Goal: Transaction & Acquisition: Purchase product/service

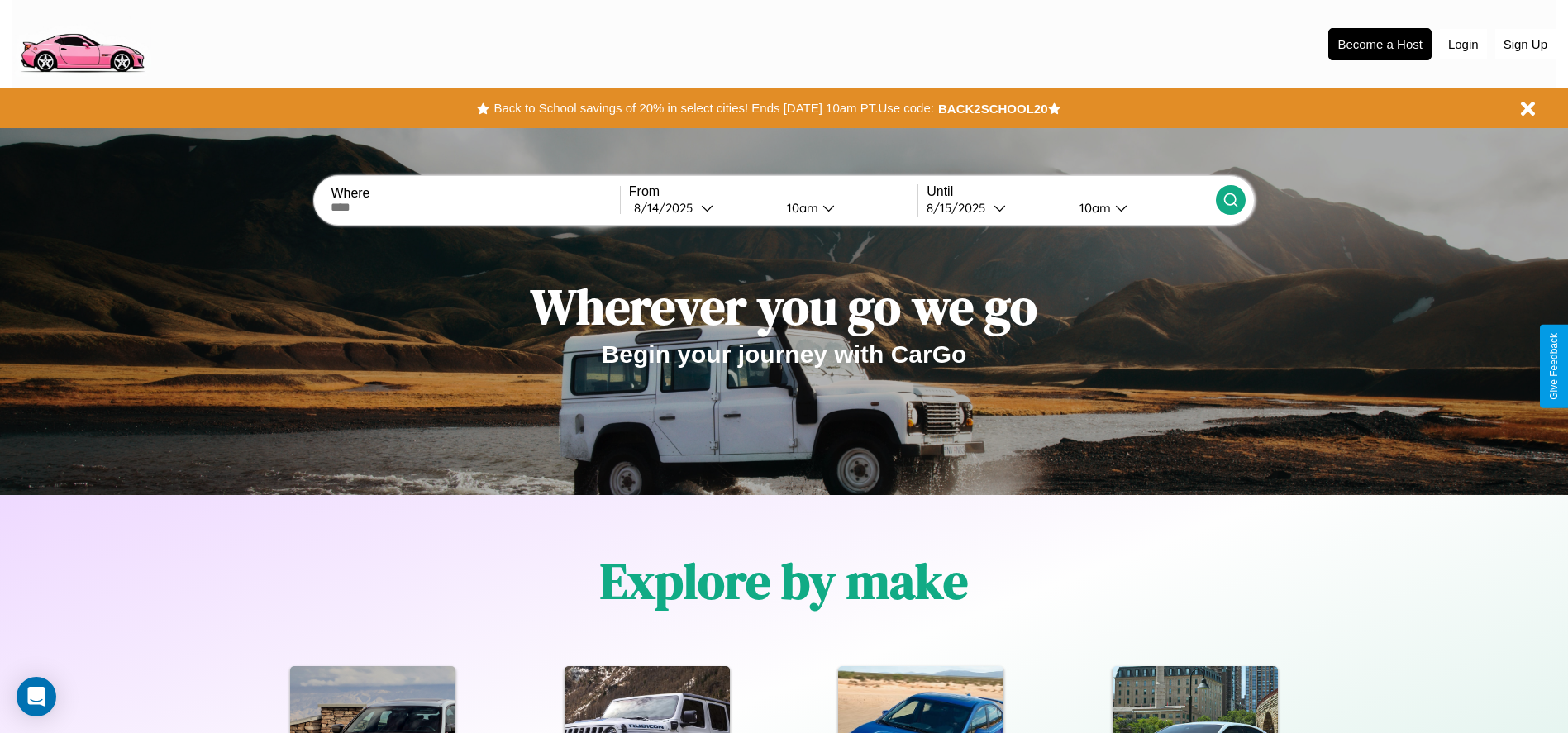
scroll to position [343, 0]
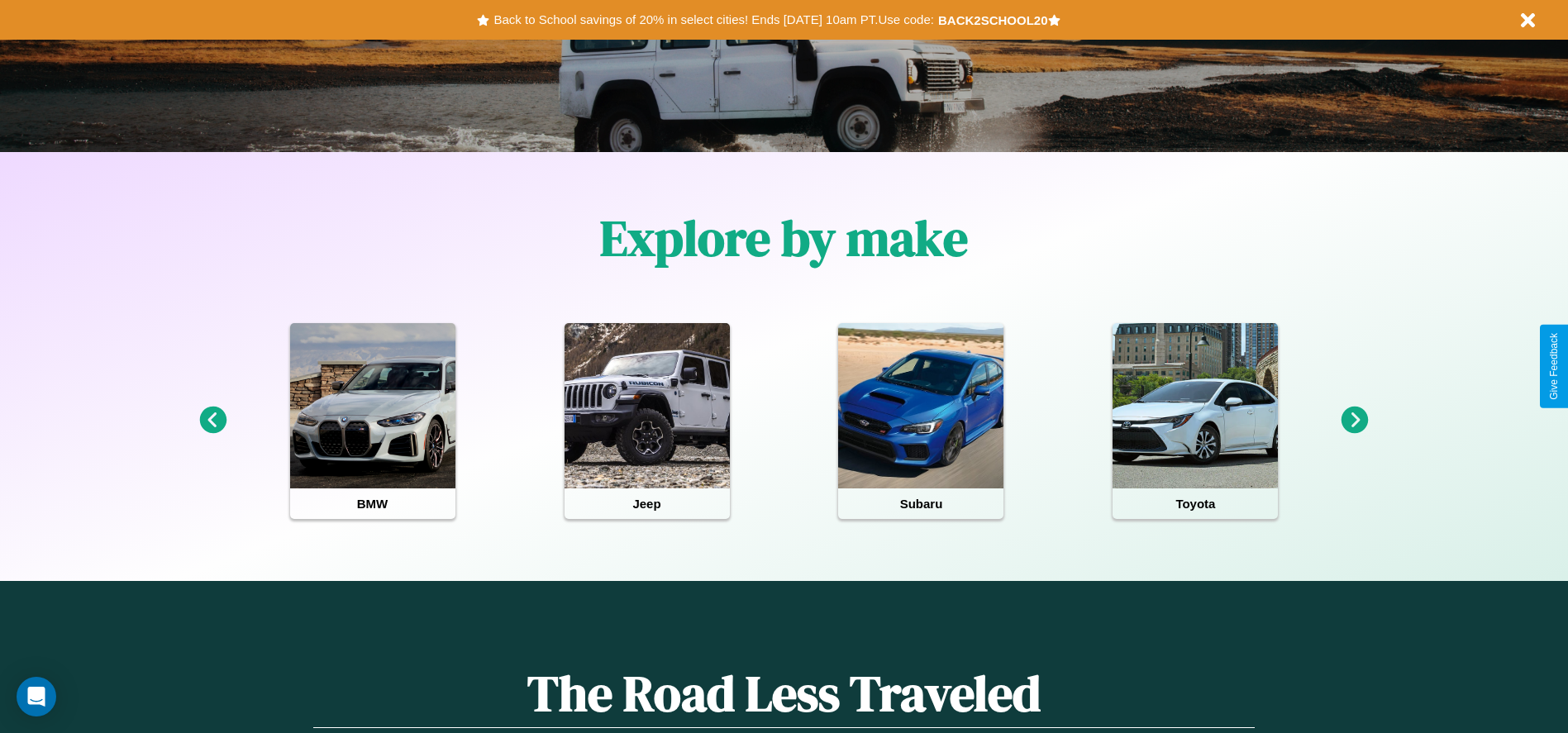
click at [213, 420] on icon at bounding box center [213, 420] width 28 height 28
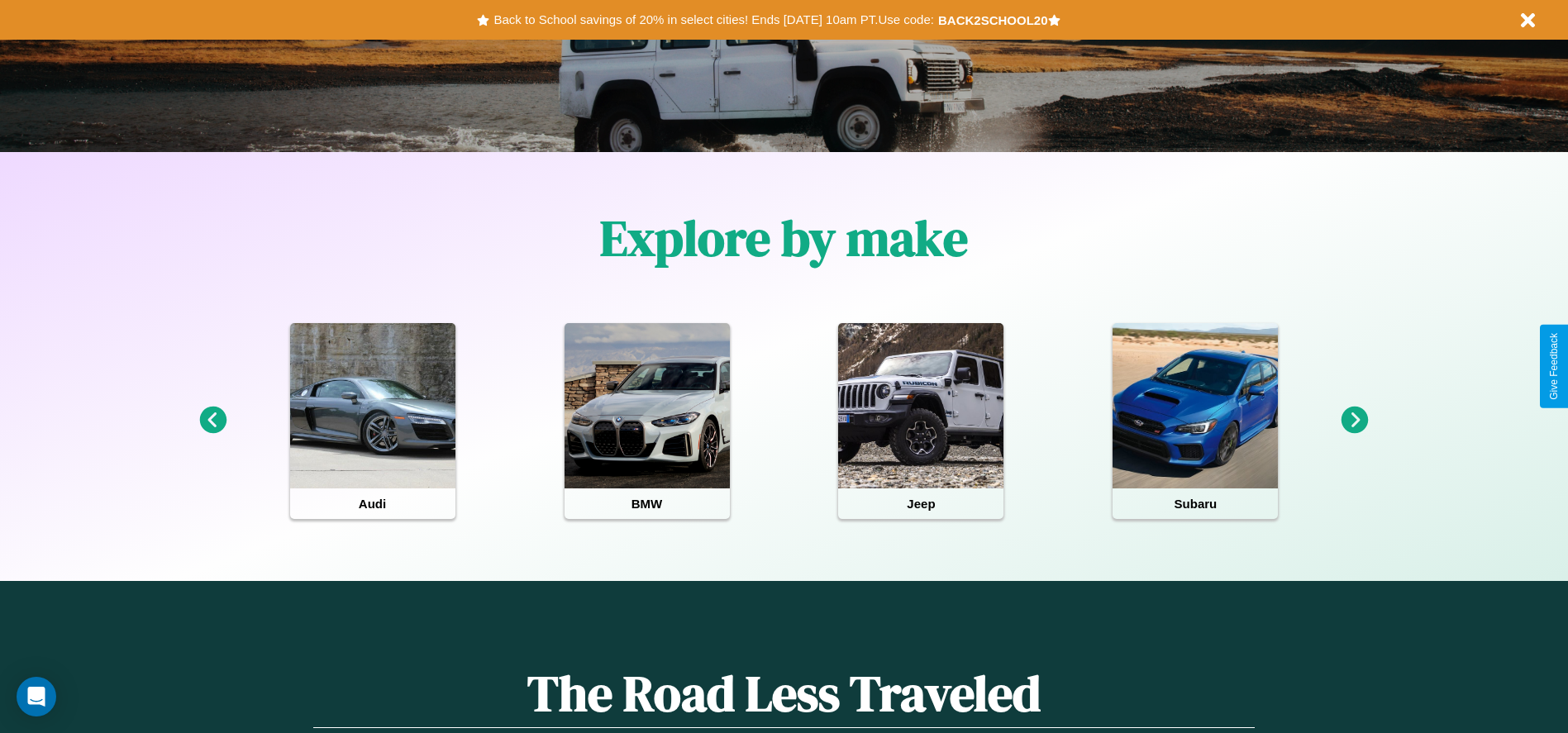
click at [213, 420] on icon at bounding box center [213, 420] width 28 height 28
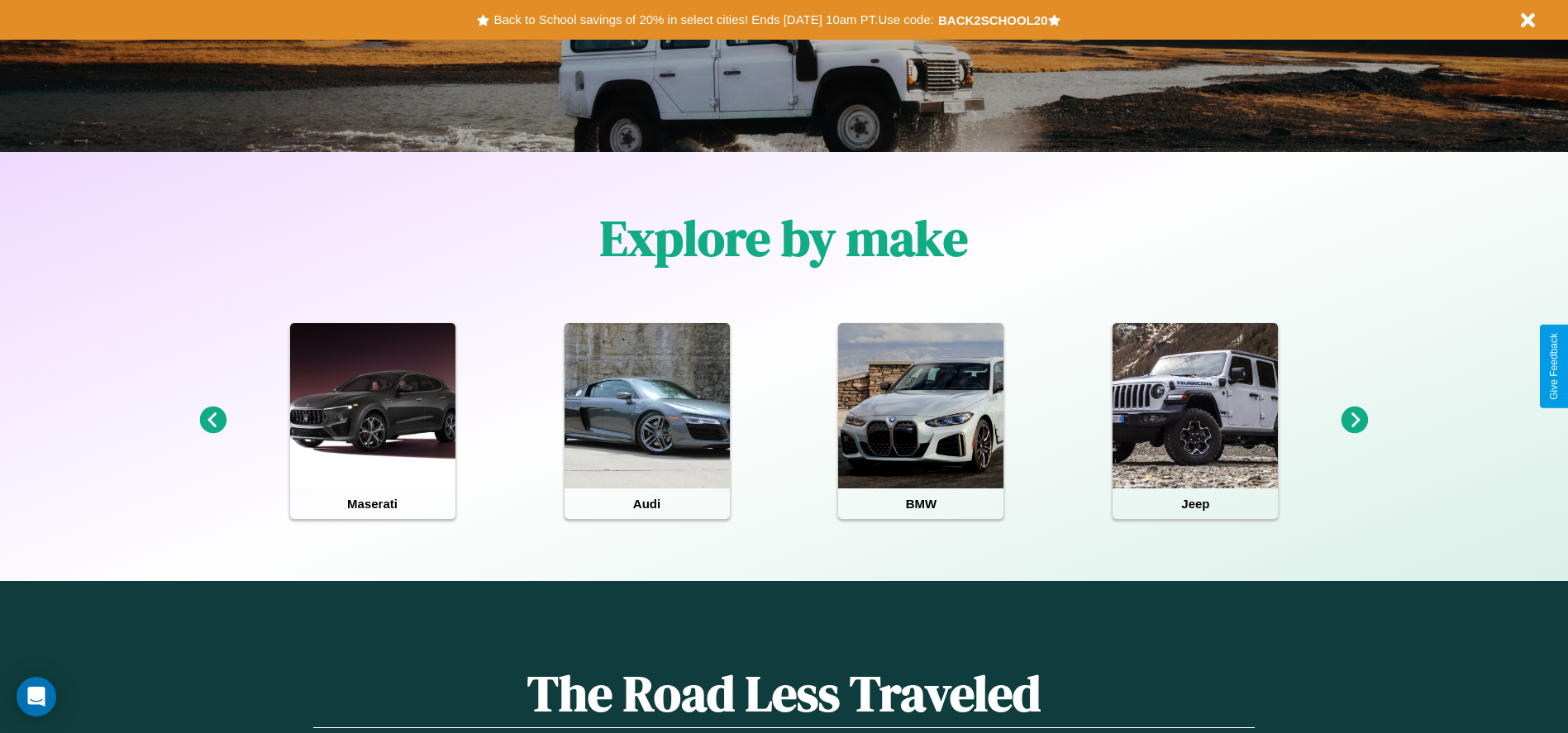
click at [1354, 420] on icon at bounding box center [1355, 420] width 28 height 28
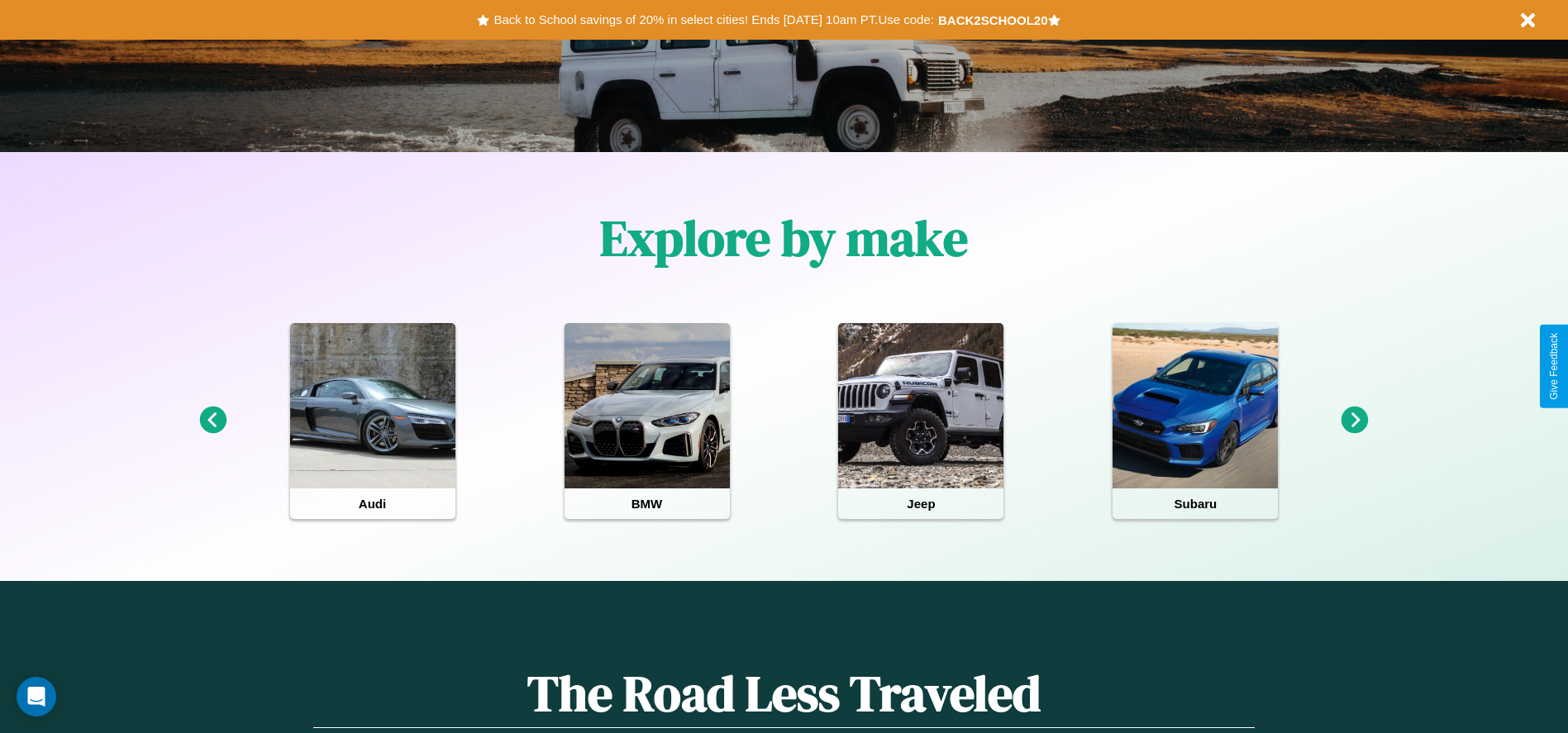
click at [213, 420] on icon at bounding box center [213, 420] width 28 height 28
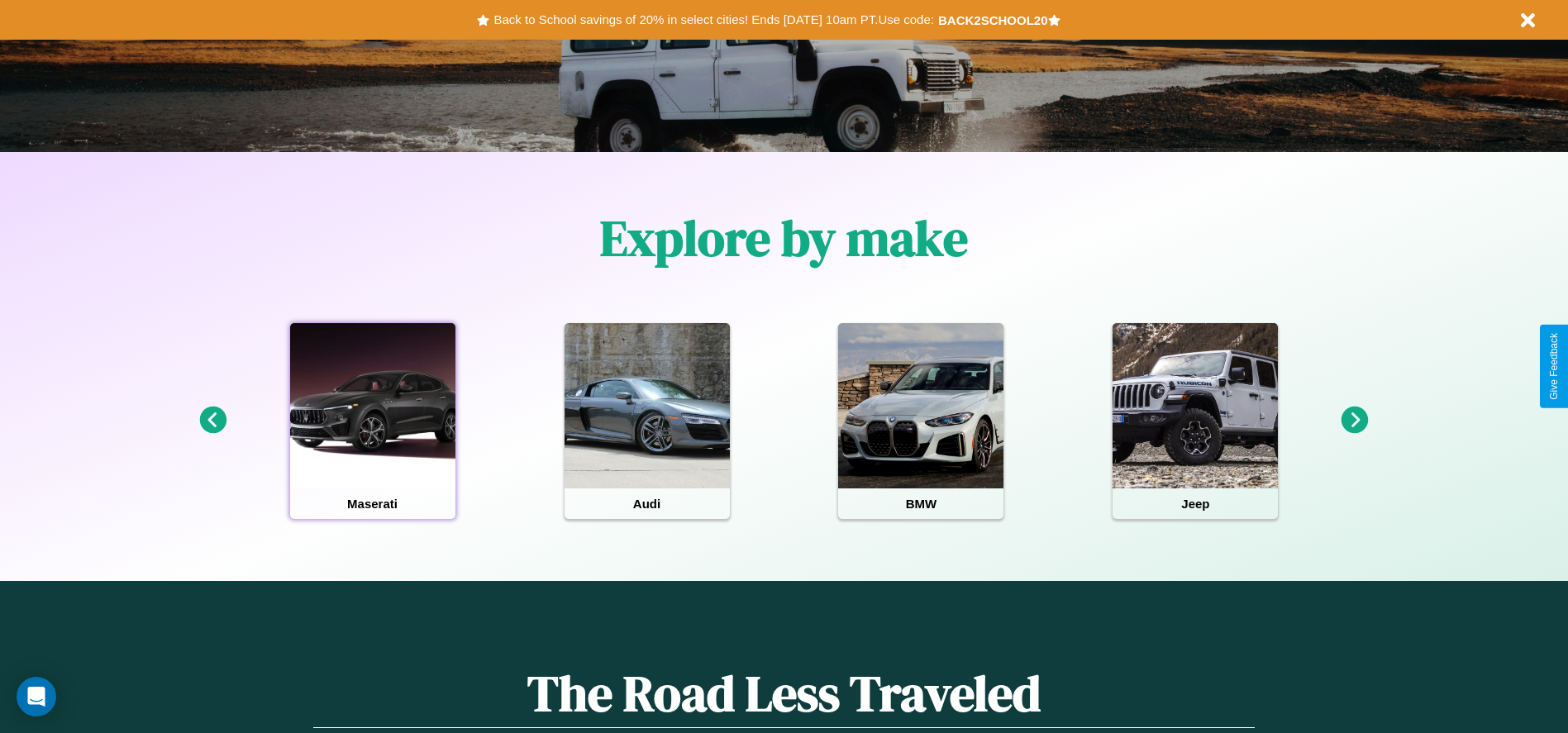
click at [372, 420] on div at bounding box center [373, 406] width 165 height 165
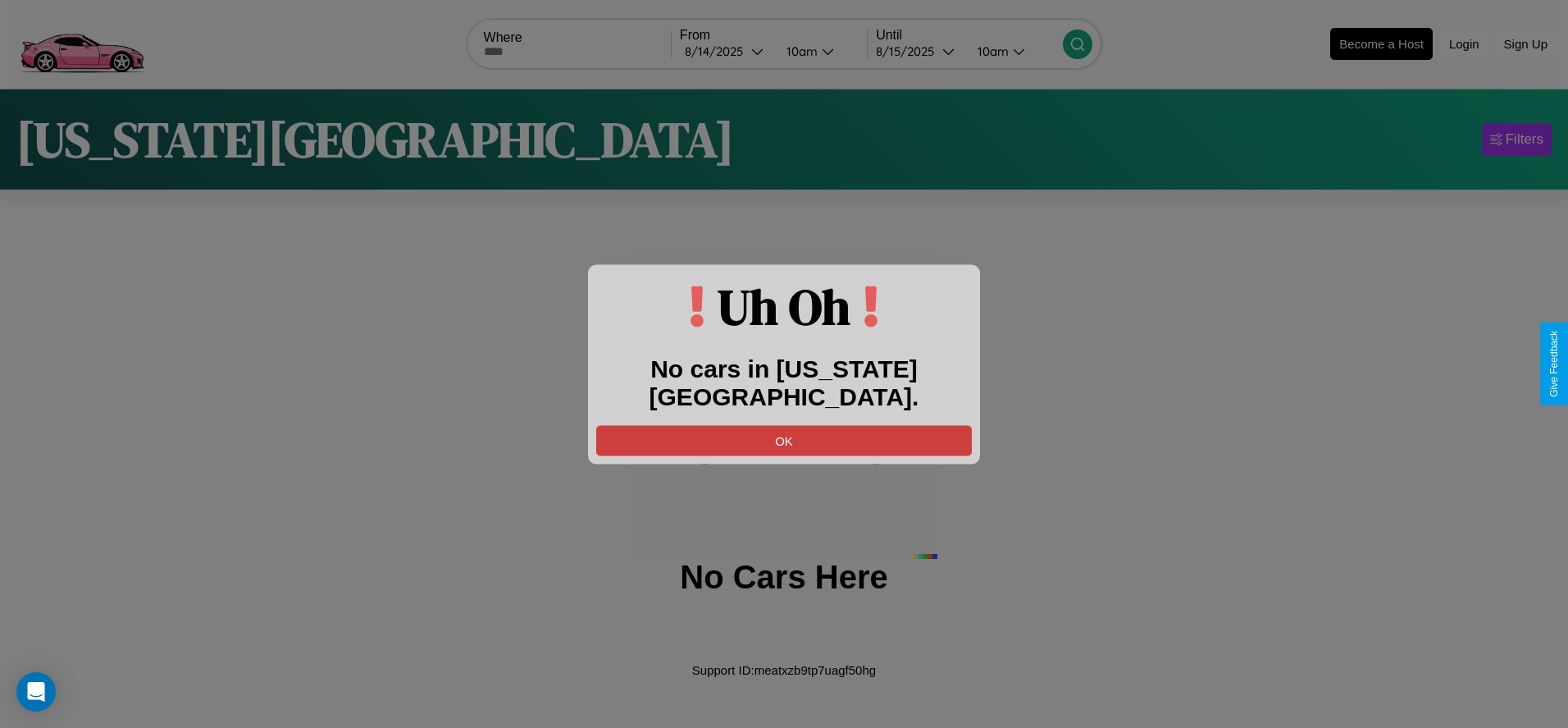
click at [784, 425] on button "OK" at bounding box center [783, 440] width 375 height 30
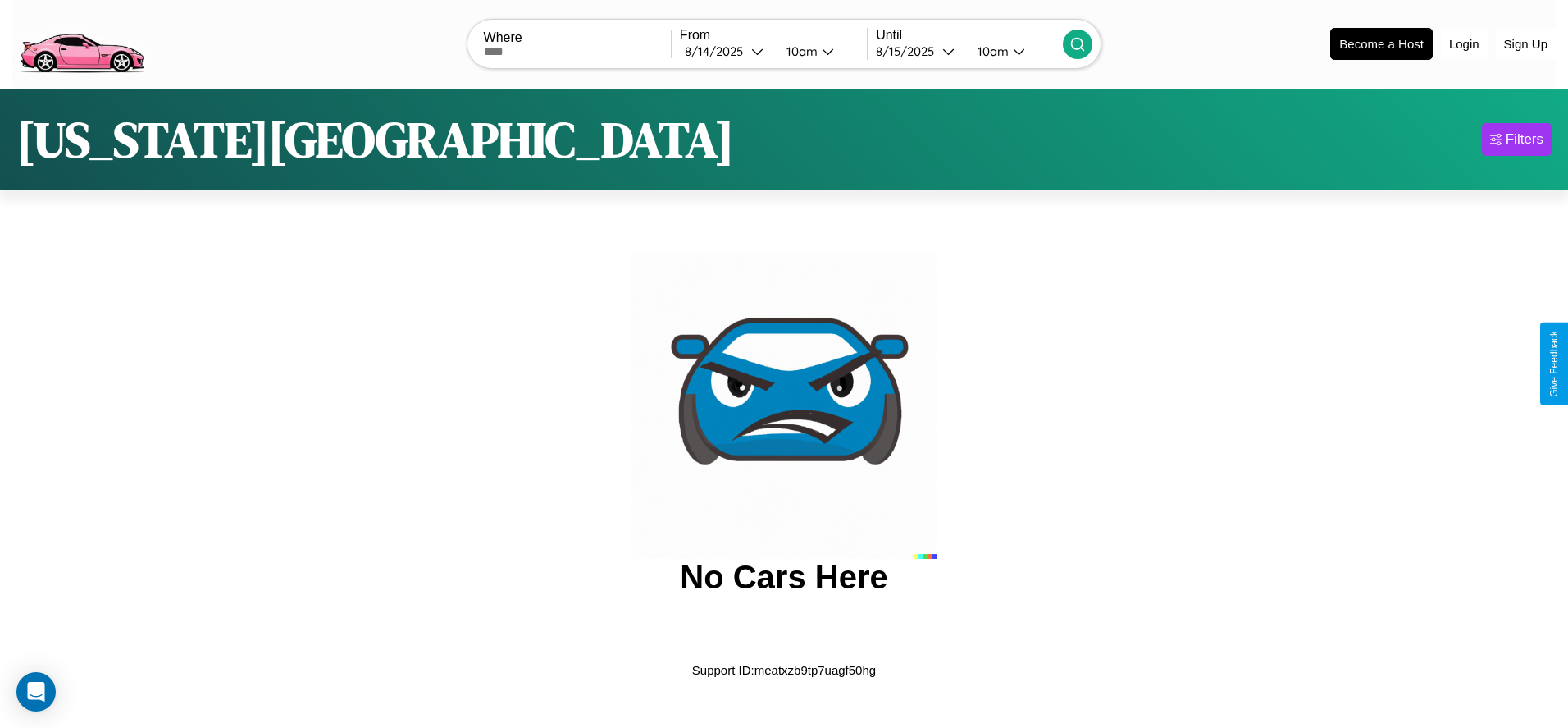
click at [576, 50] on input "text" at bounding box center [577, 51] width 187 height 13
type input "******"
click at [726, 50] on div "8 / 14 / 2025" at bounding box center [718, 51] width 67 height 15
select select "*"
select select "****"
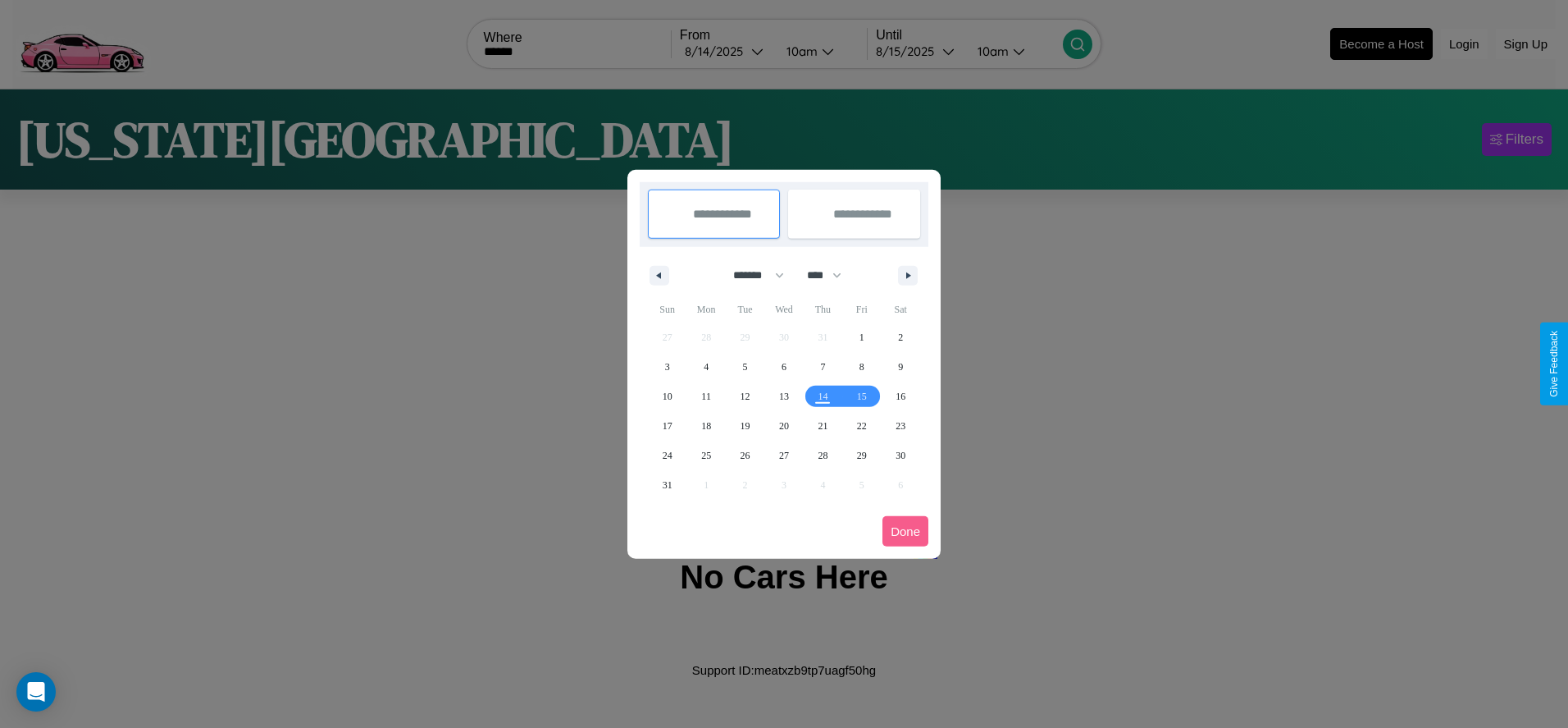
click at [752, 275] on select "******* ******** ***** ***** *** **** **** ****** ********* ******* ******** **…" at bounding box center [756, 275] width 70 height 27
select select "*"
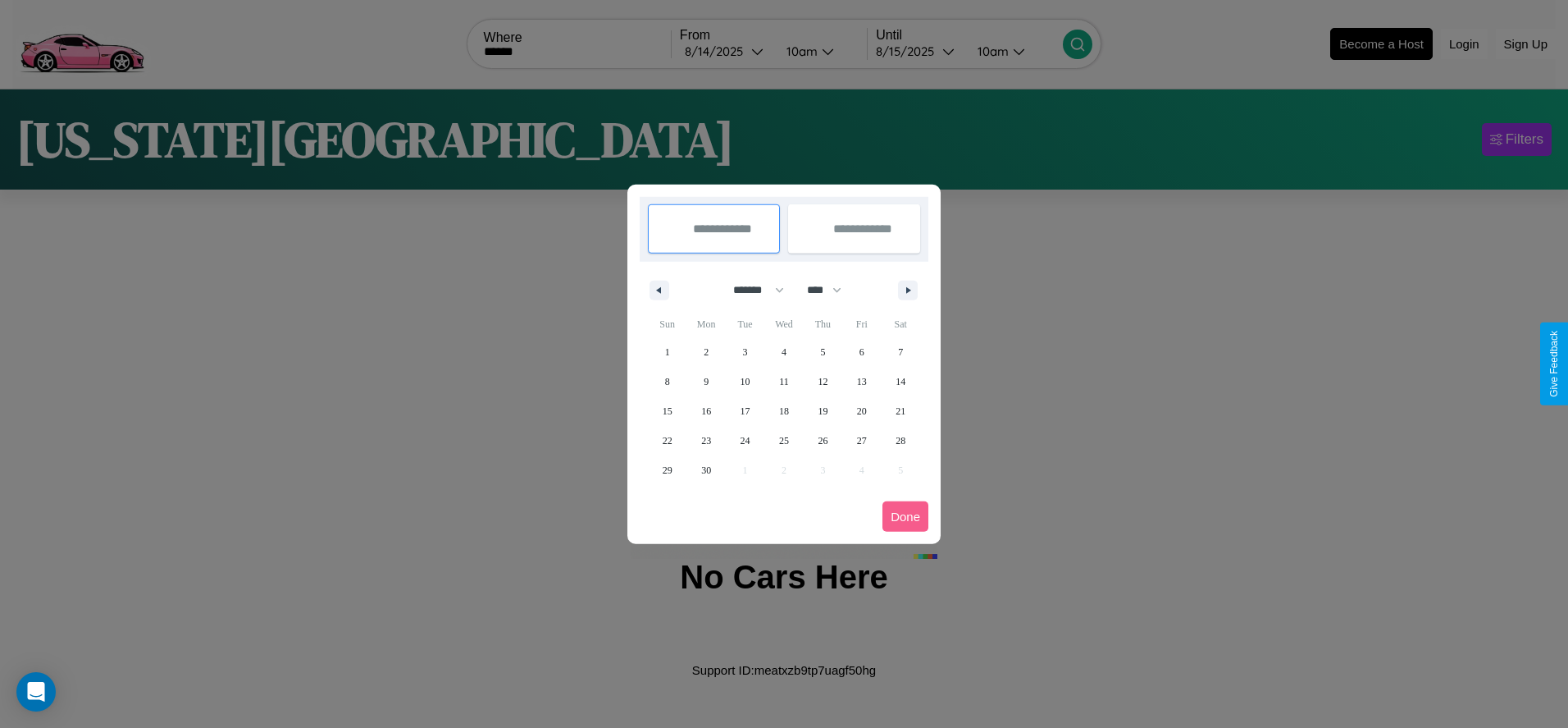
drag, startPoint x: 832, startPoint y: 290, endPoint x: 784, endPoint y: 329, distance: 61.8
click at [832, 290] on select "**** **** **** **** **** **** **** **** **** **** **** **** **** **** **** ****…" at bounding box center [823, 290] width 50 height 27
select select "****"
click at [900, 440] on span "27" at bounding box center [901, 441] width 10 height 30
type input "**********"
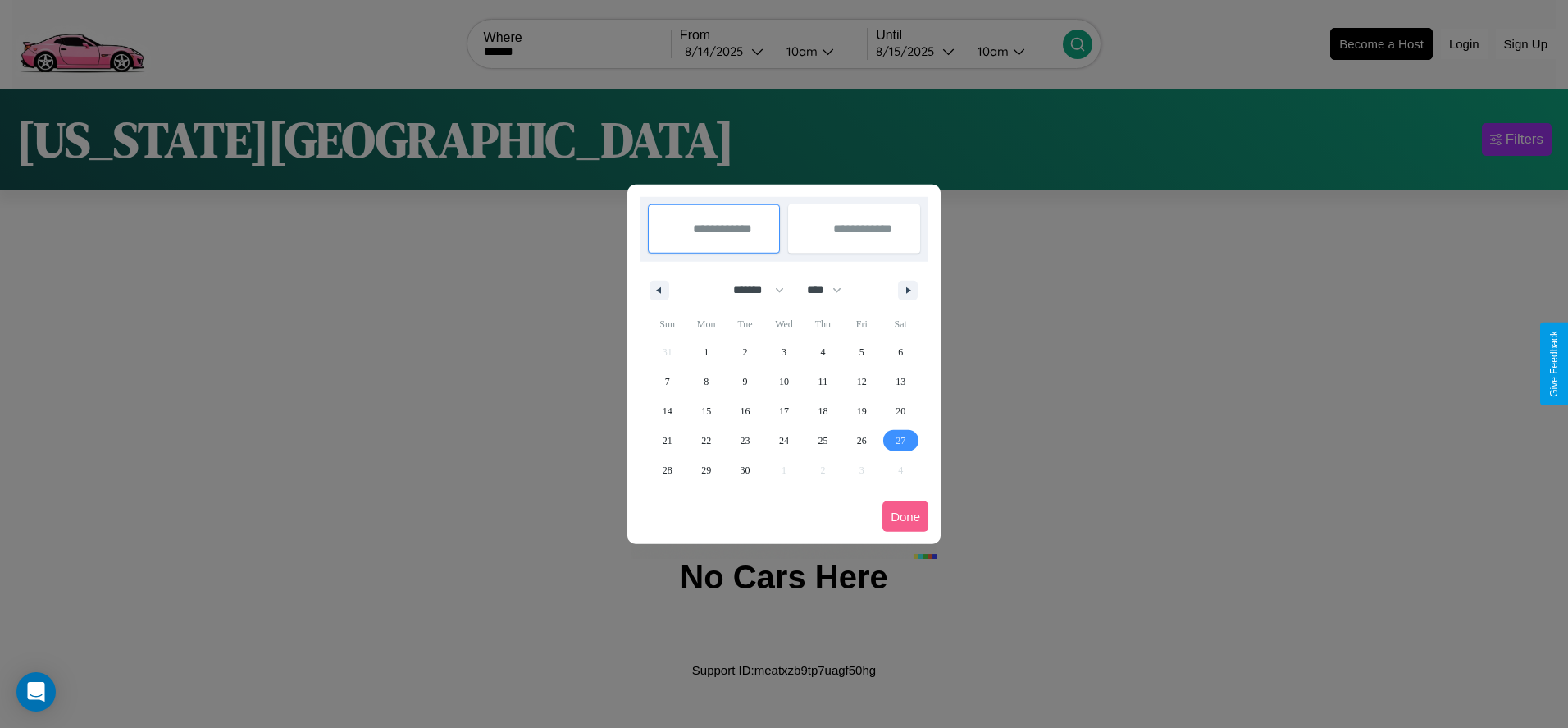
type input "**********"
click at [908, 290] on icon "button" at bounding box center [911, 291] width 9 height 7
select select "*"
click at [745, 381] on span "7" at bounding box center [746, 382] width 5 height 30
type input "**********"
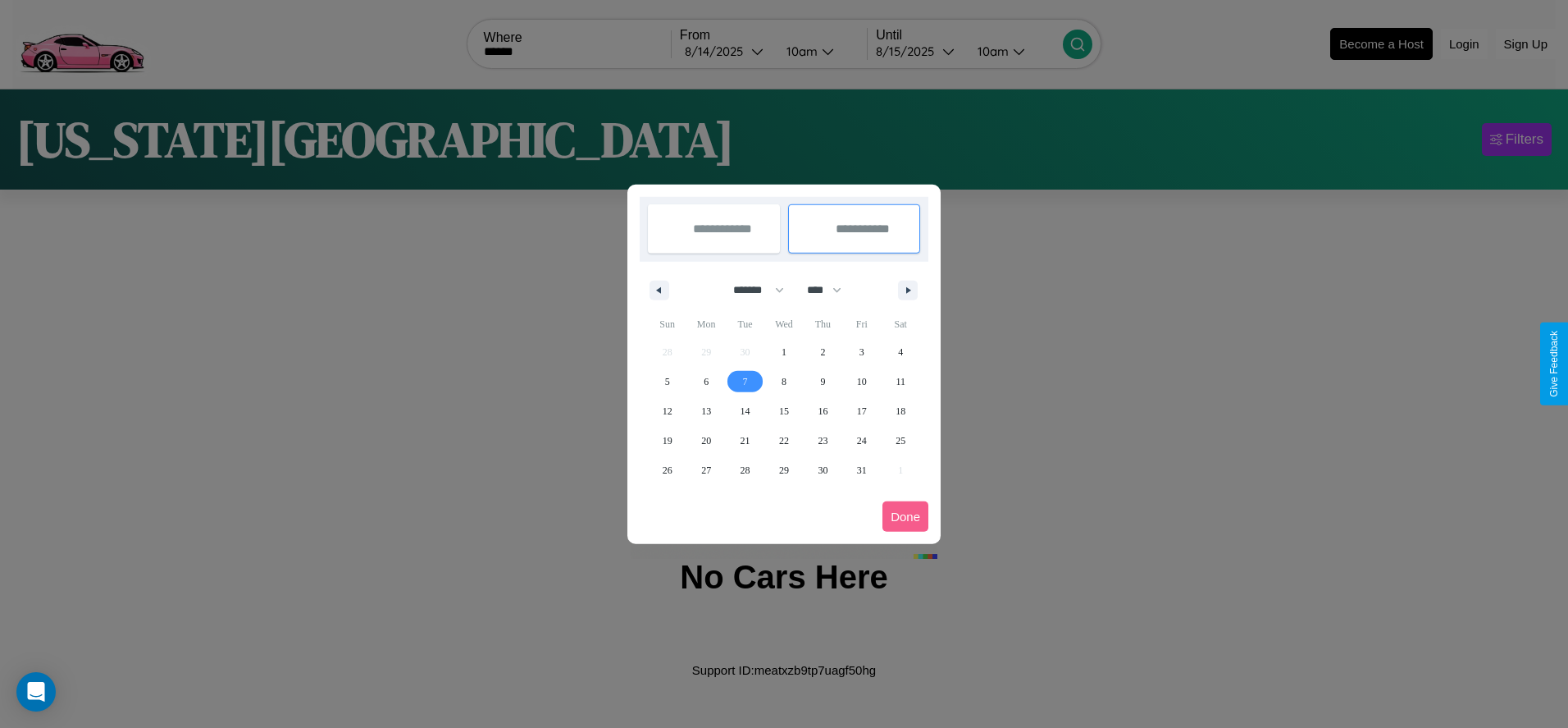
select select "*"
click at [905, 516] on button "Done" at bounding box center [905, 516] width 46 height 30
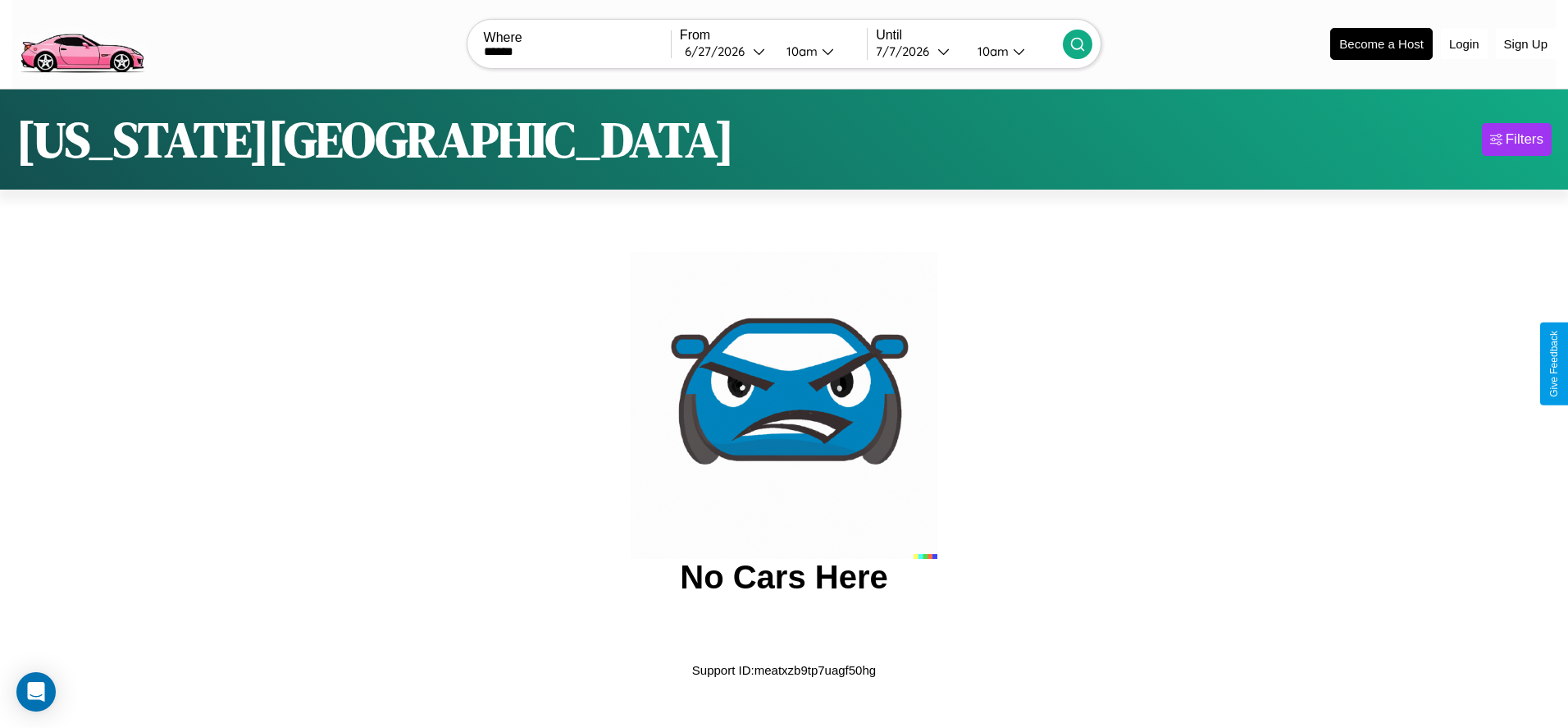
click at [1077, 44] on icon at bounding box center [1077, 44] width 16 height 16
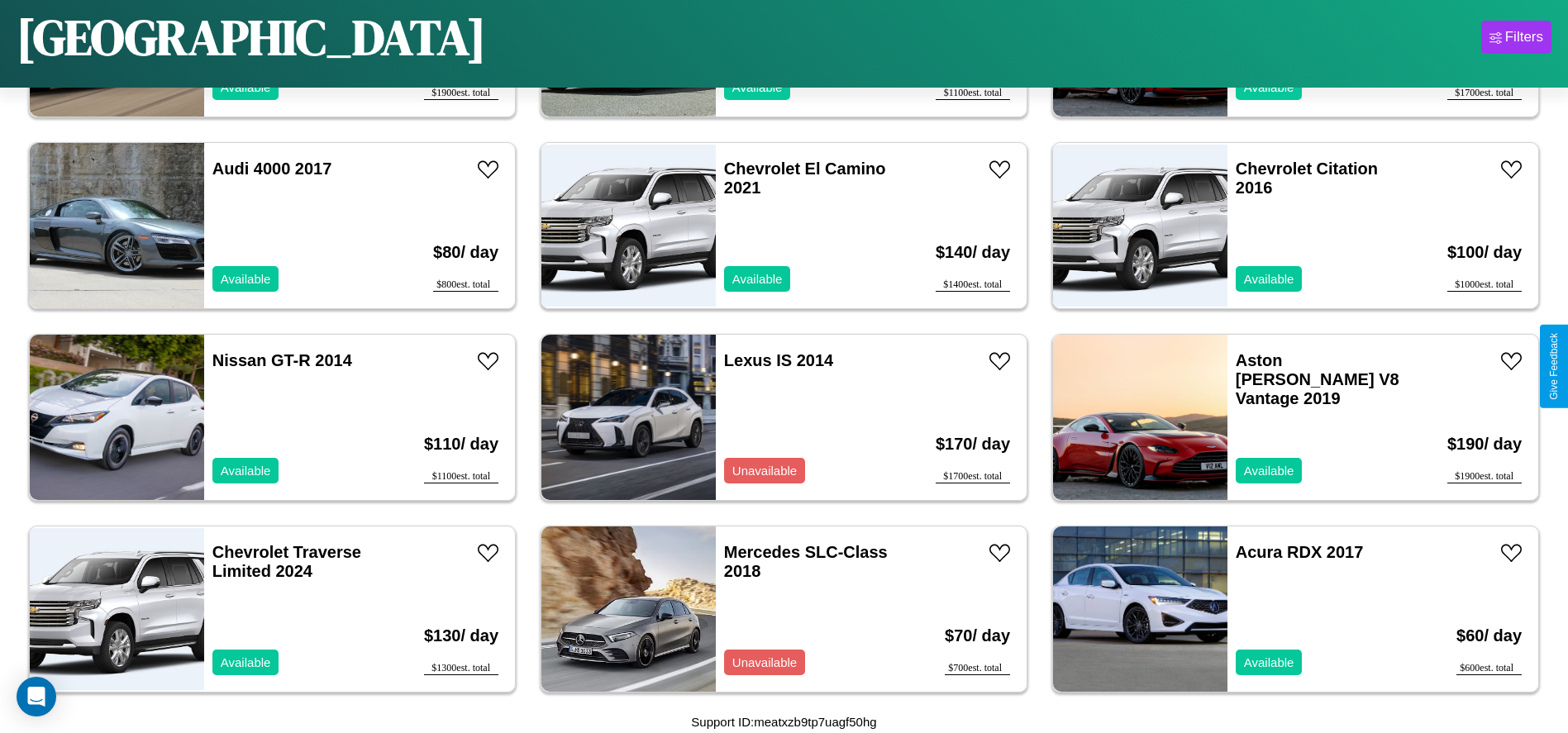
scroll to position [760, 0]
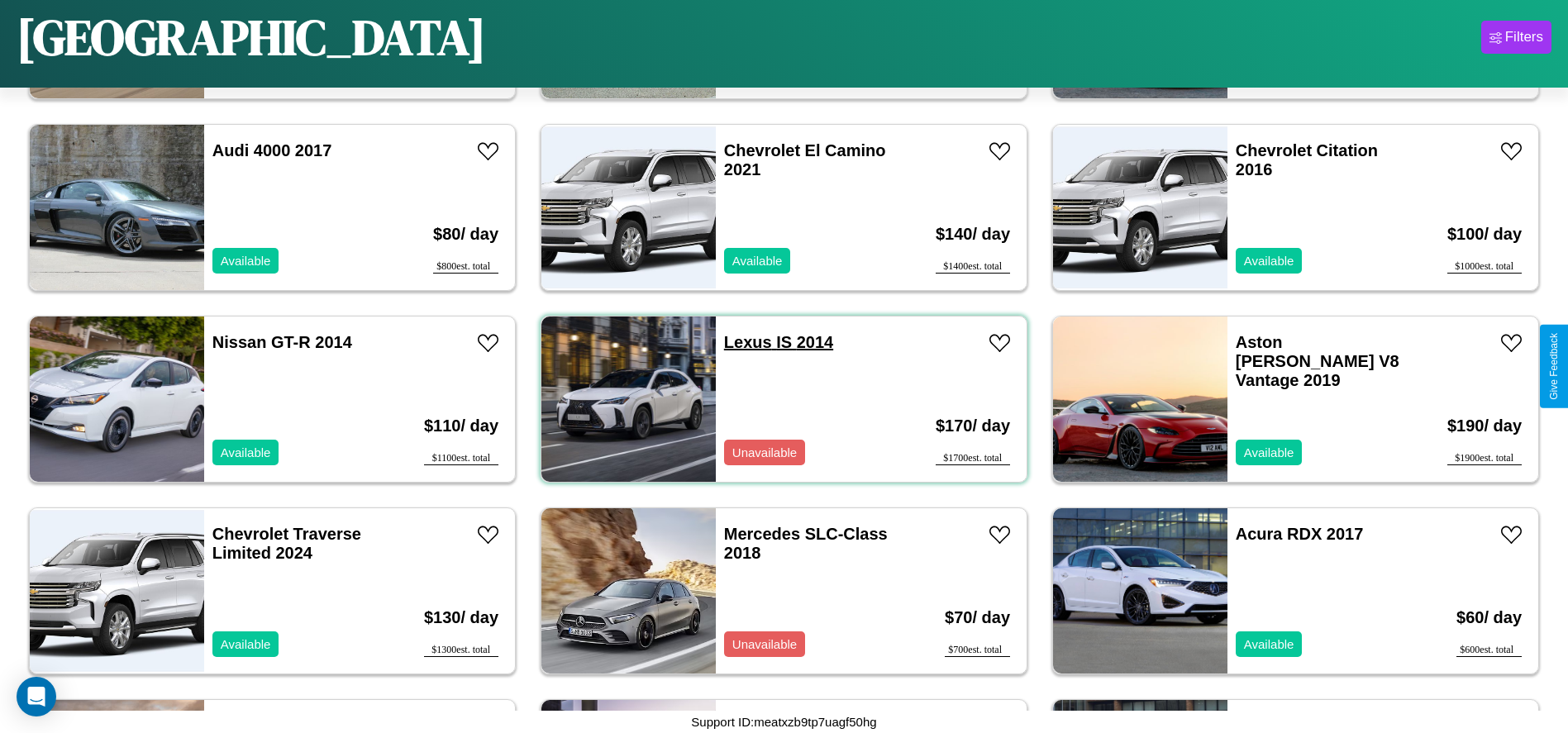
click at [741, 342] on link "Lexus IS 2014" at bounding box center [778, 342] width 109 height 18
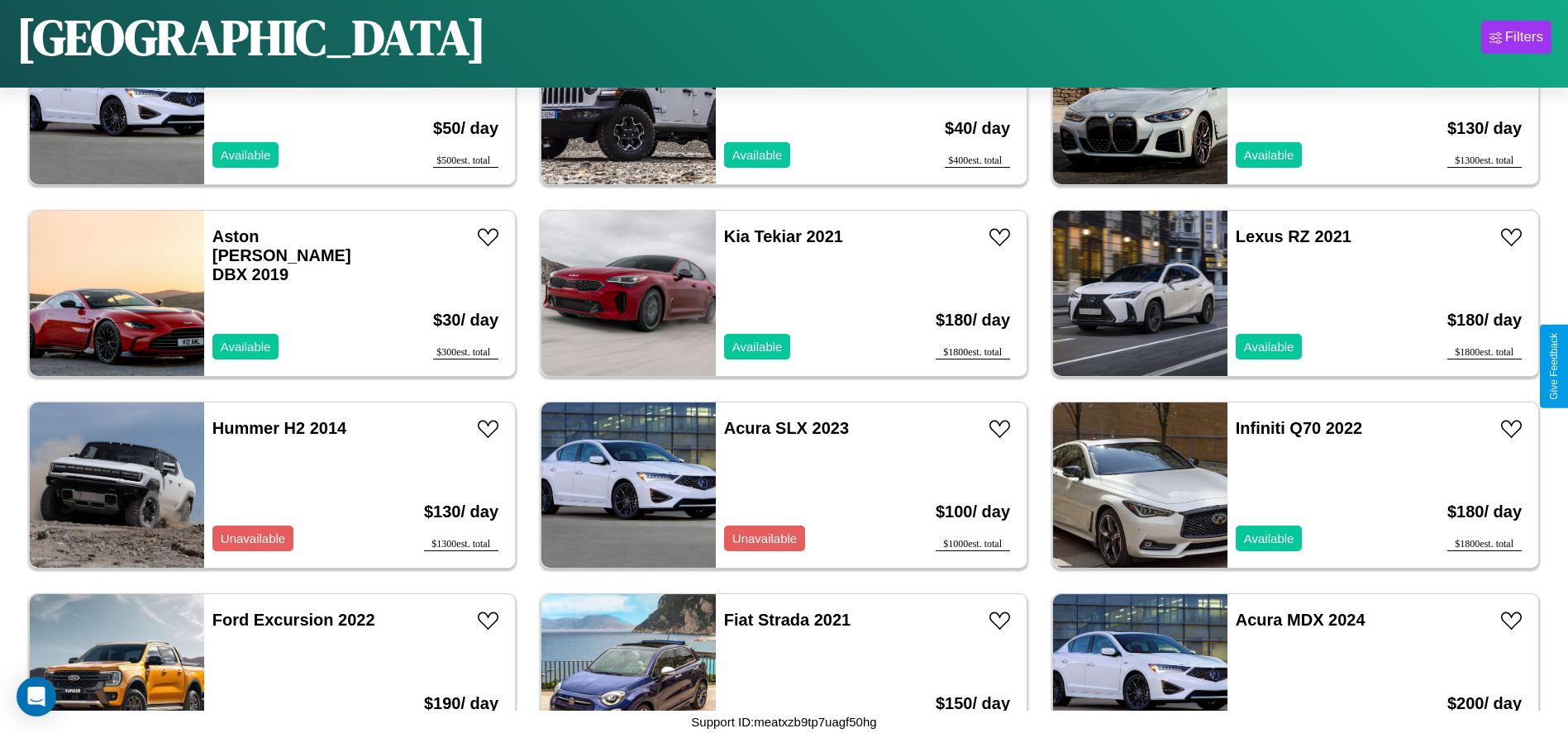
scroll to position [2868, 0]
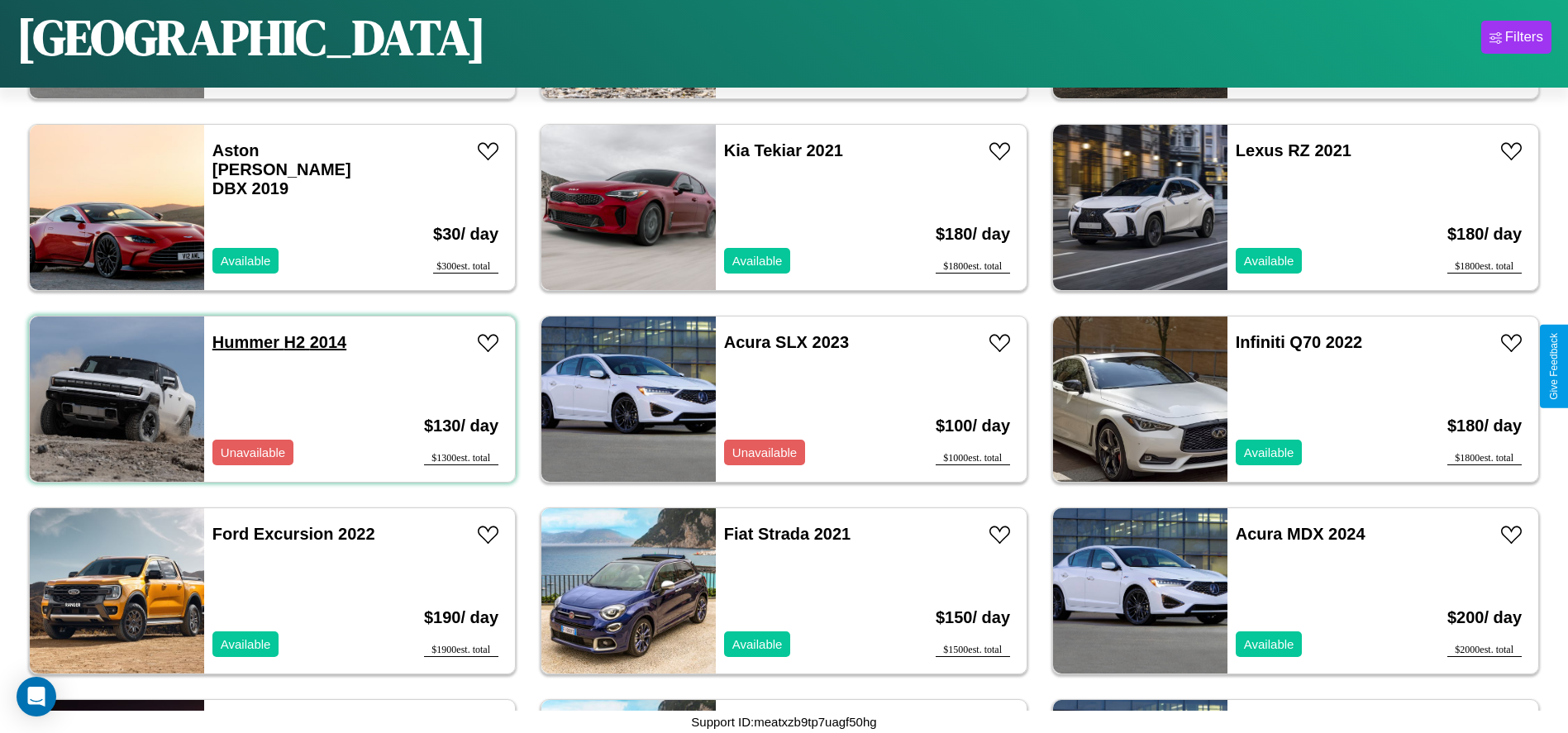
click at [244, 342] on link "Hummer H2 2014" at bounding box center [279, 342] width 134 height 18
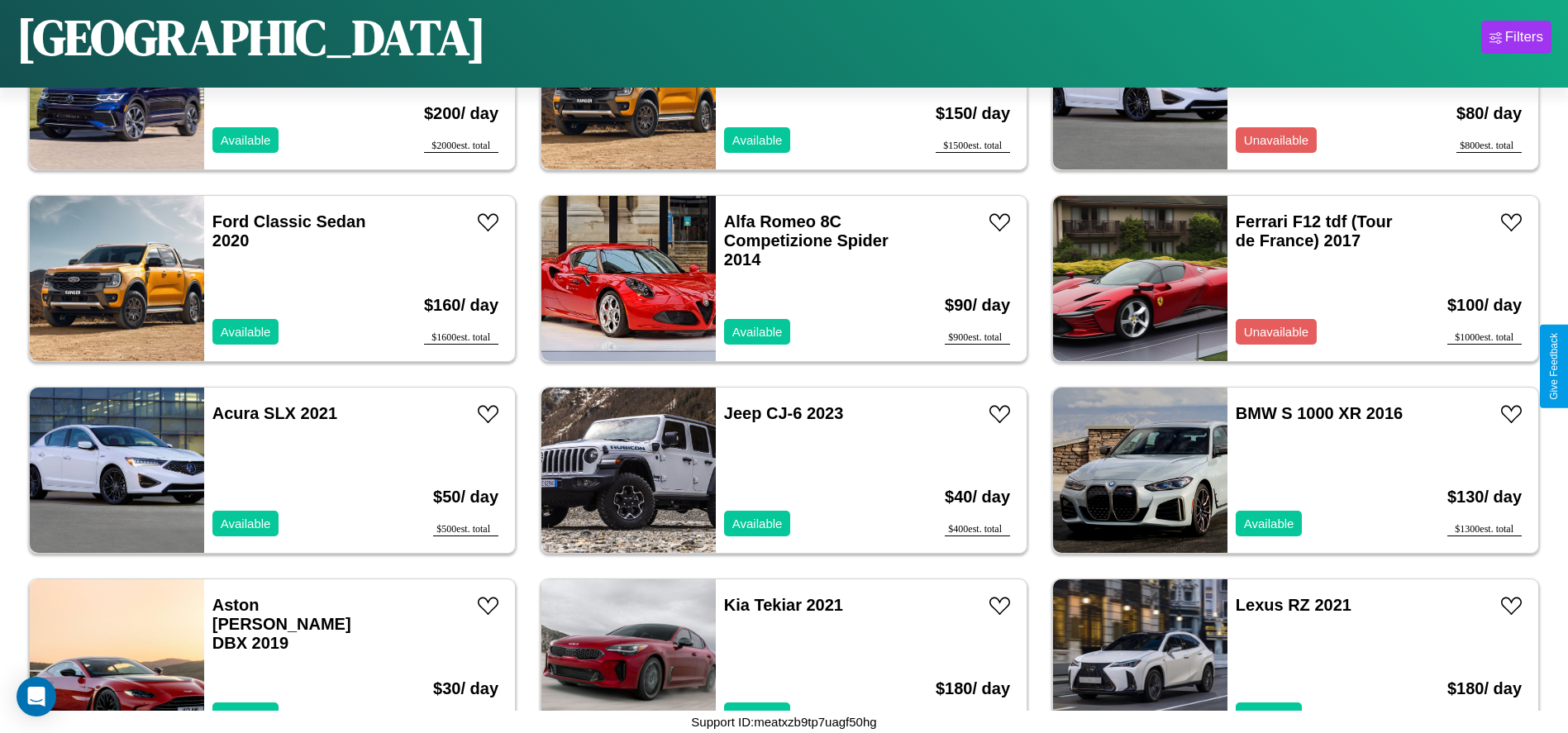
scroll to position [2293, 0]
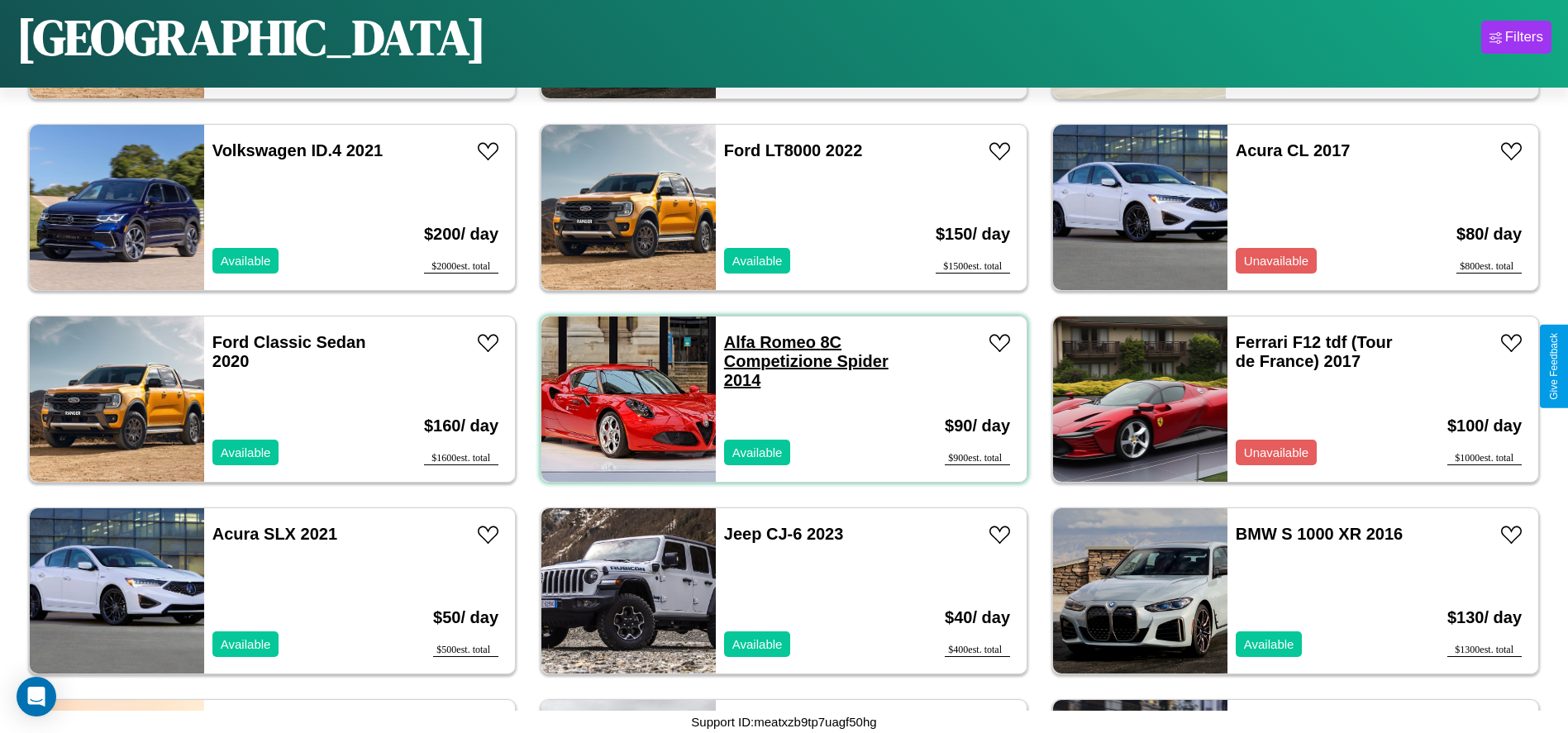
click at [763, 342] on link "Alfa Romeo 8C Competizione Spider 2014" at bounding box center [806, 361] width 165 height 56
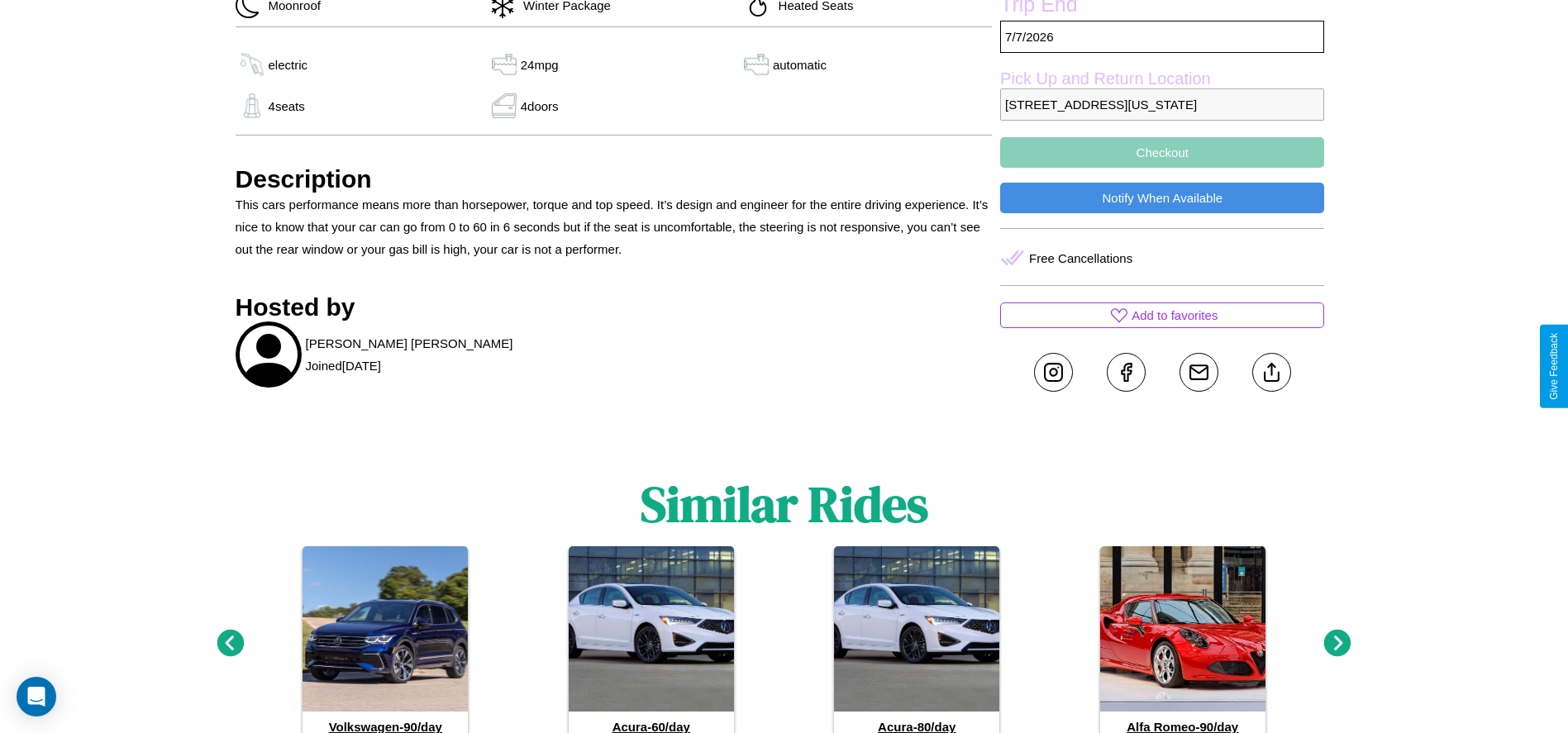
scroll to position [647, 0]
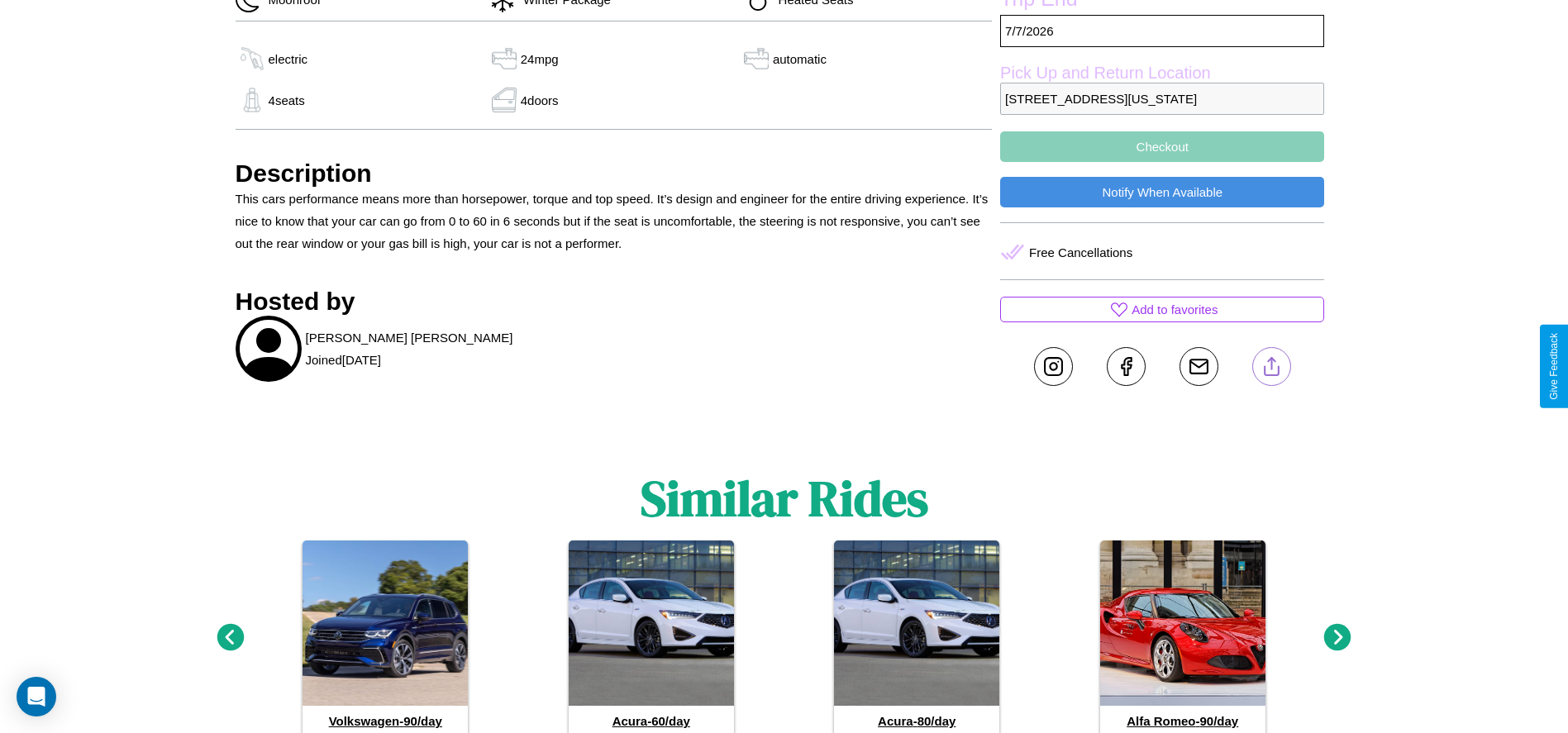
click at [1271, 366] on line at bounding box center [1271, 363] width 0 height 11
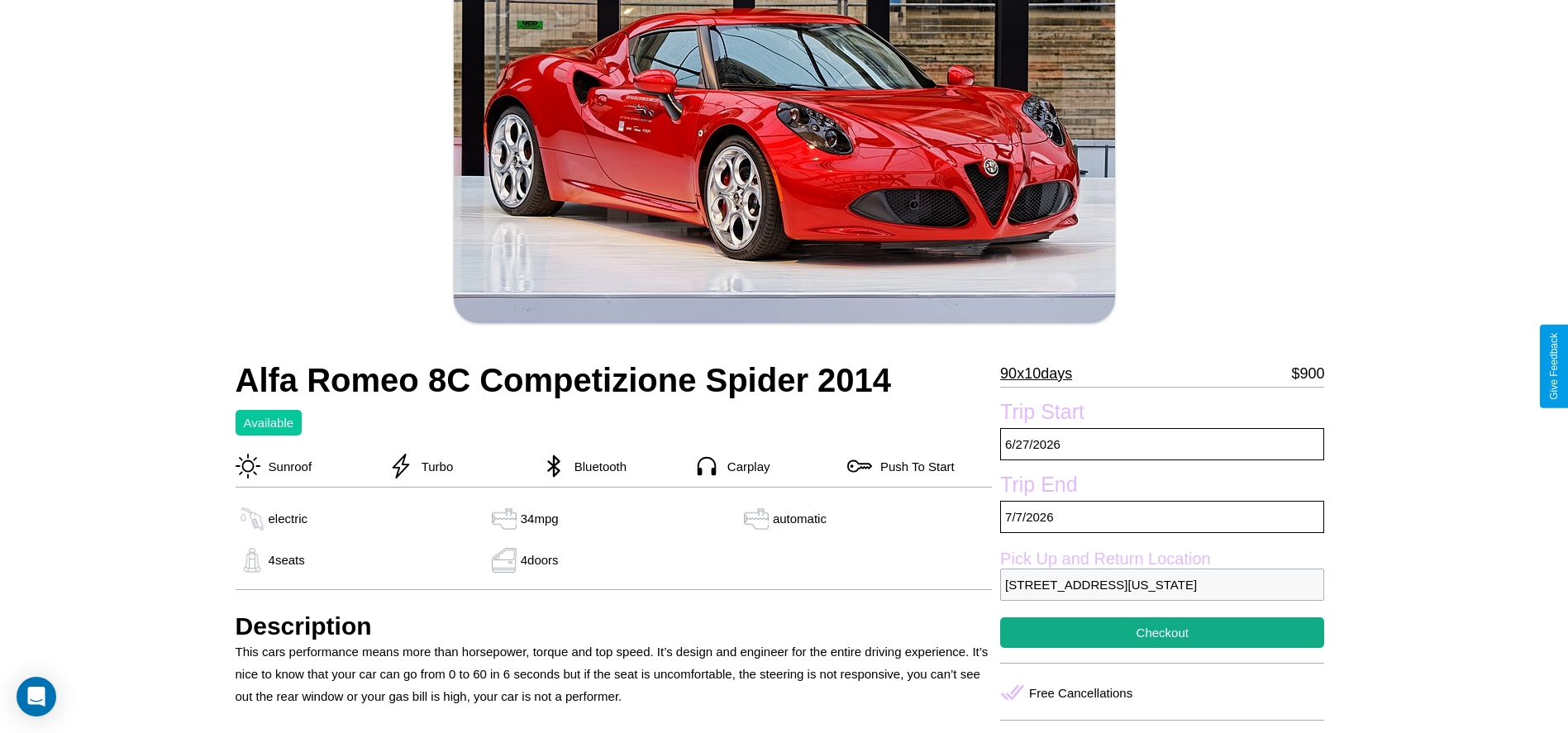
scroll to position [213, 0]
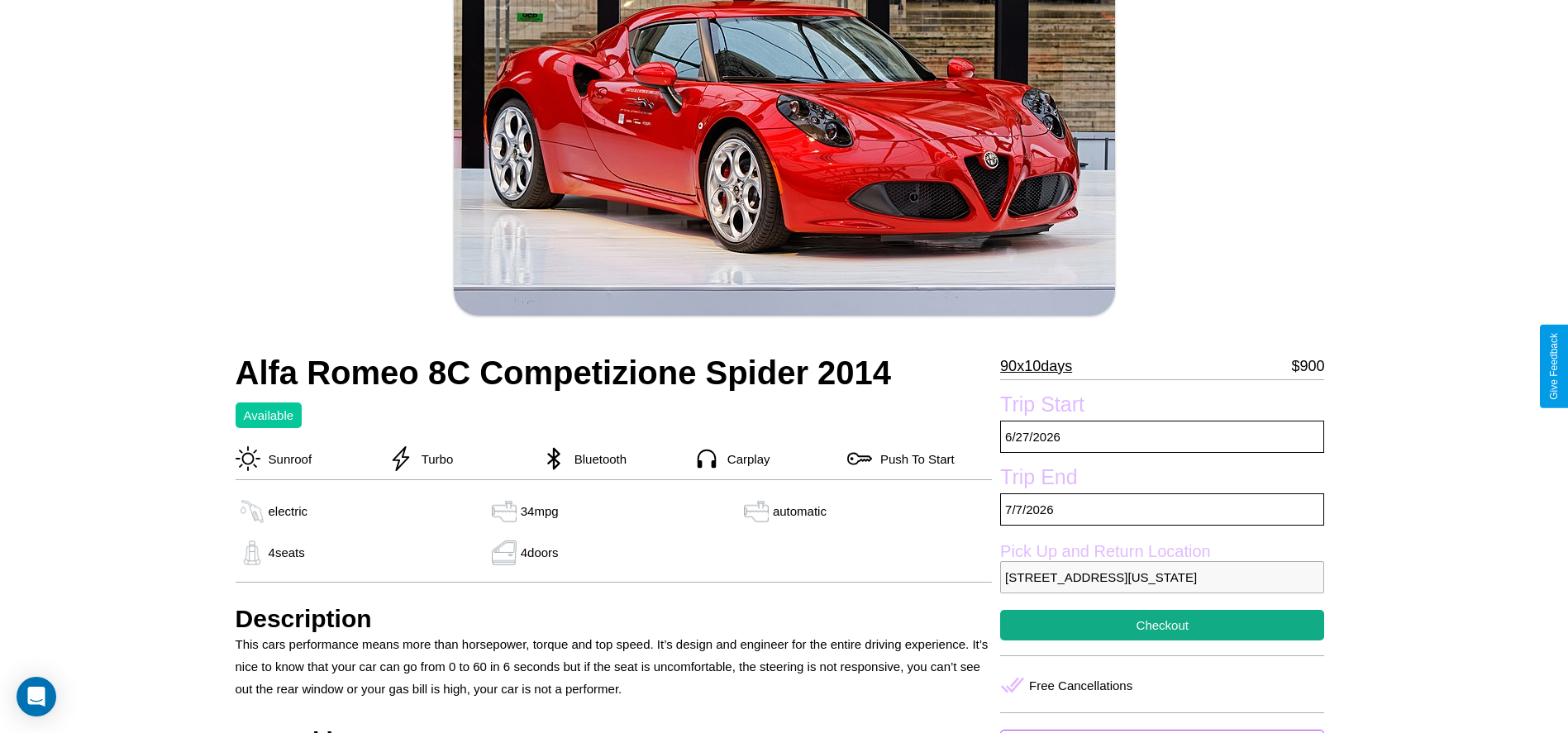
click at [1042, 366] on p "90 x 10 days" at bounding box center [1036, 366] width 72 height 27
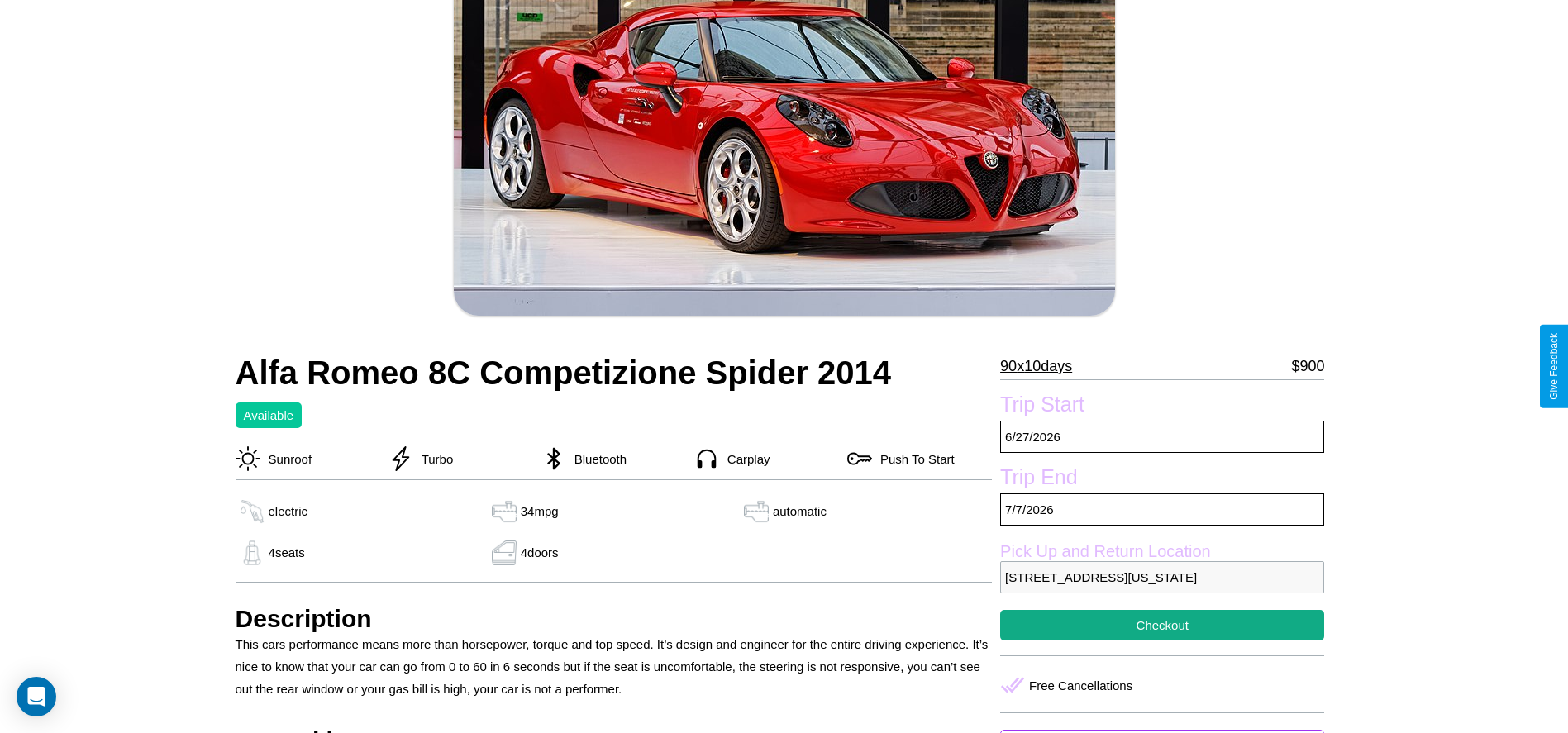
click at [1042, 366] on p "90 x 10 days" at bounding box center [1036, 366] width 72 height 27
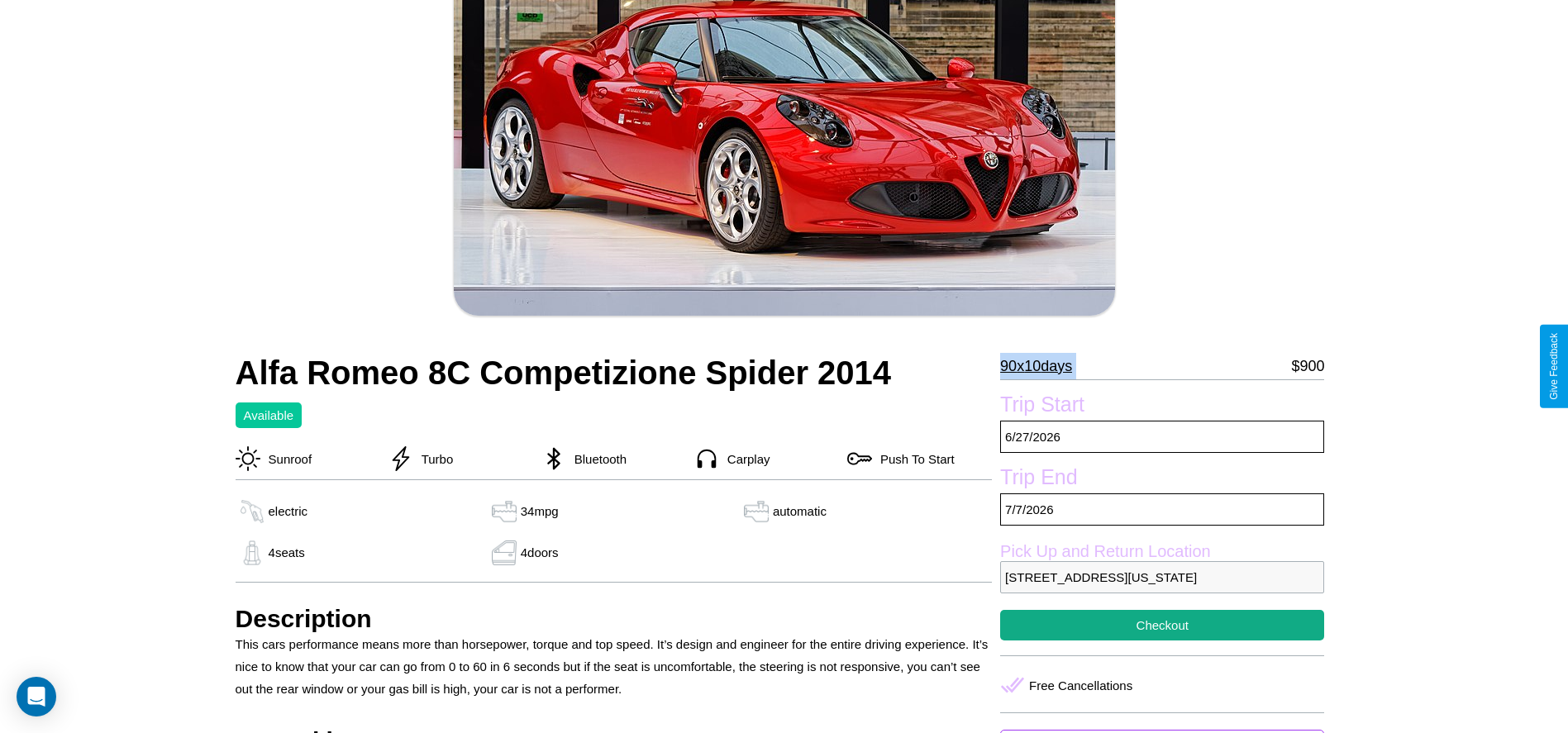
click at [1042, 366] on p "90 x 10 days" at bounding box center [1036, 366] width 72 height 27
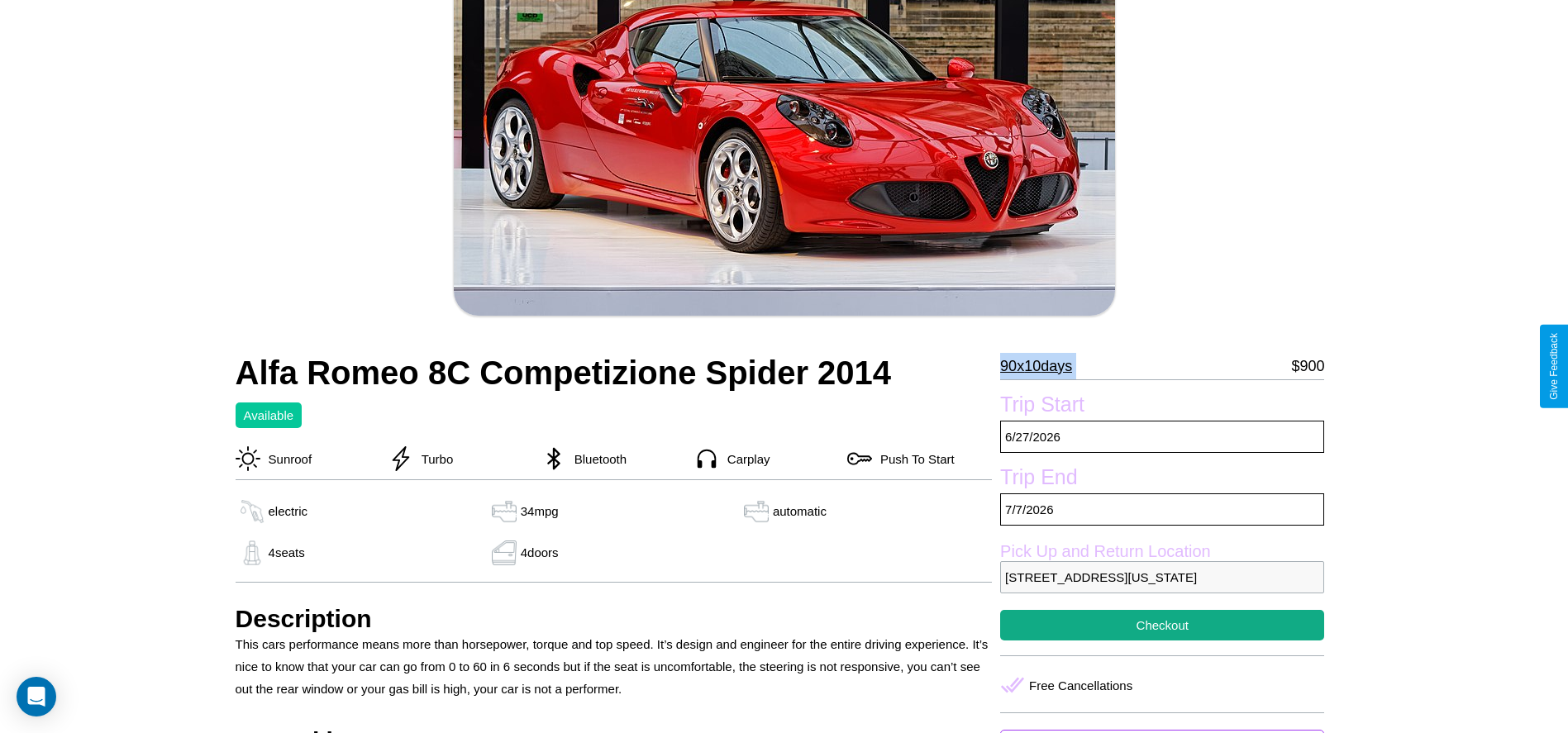
click at [1042, 366] on p "90 x 10 days" at bounding box center [1036, 366] width 72 height 27
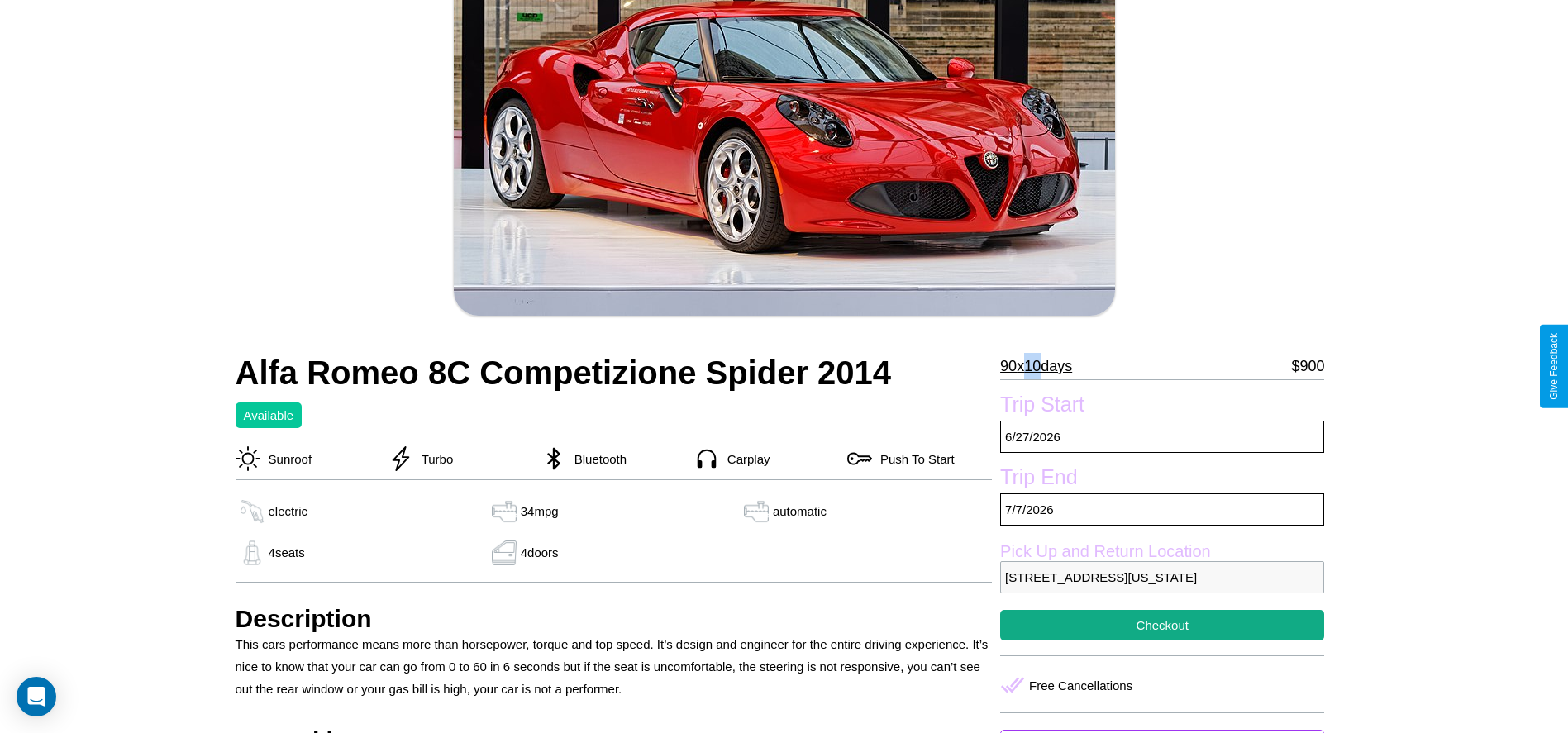
click at [1042, 366] on p "90 x 10 days" at bounding box center [1036, 366] width 72 height 27
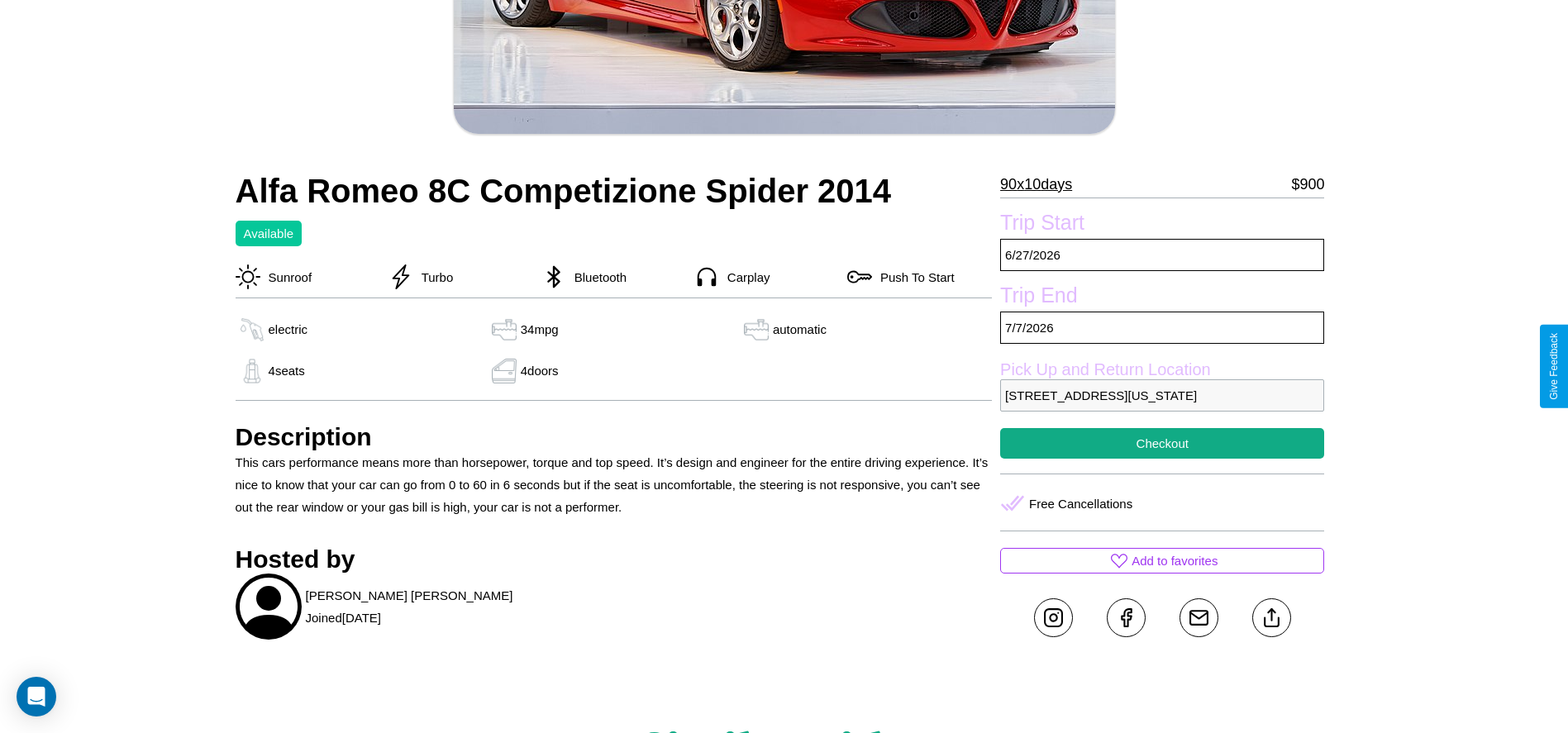
scroll to position [472, 0]
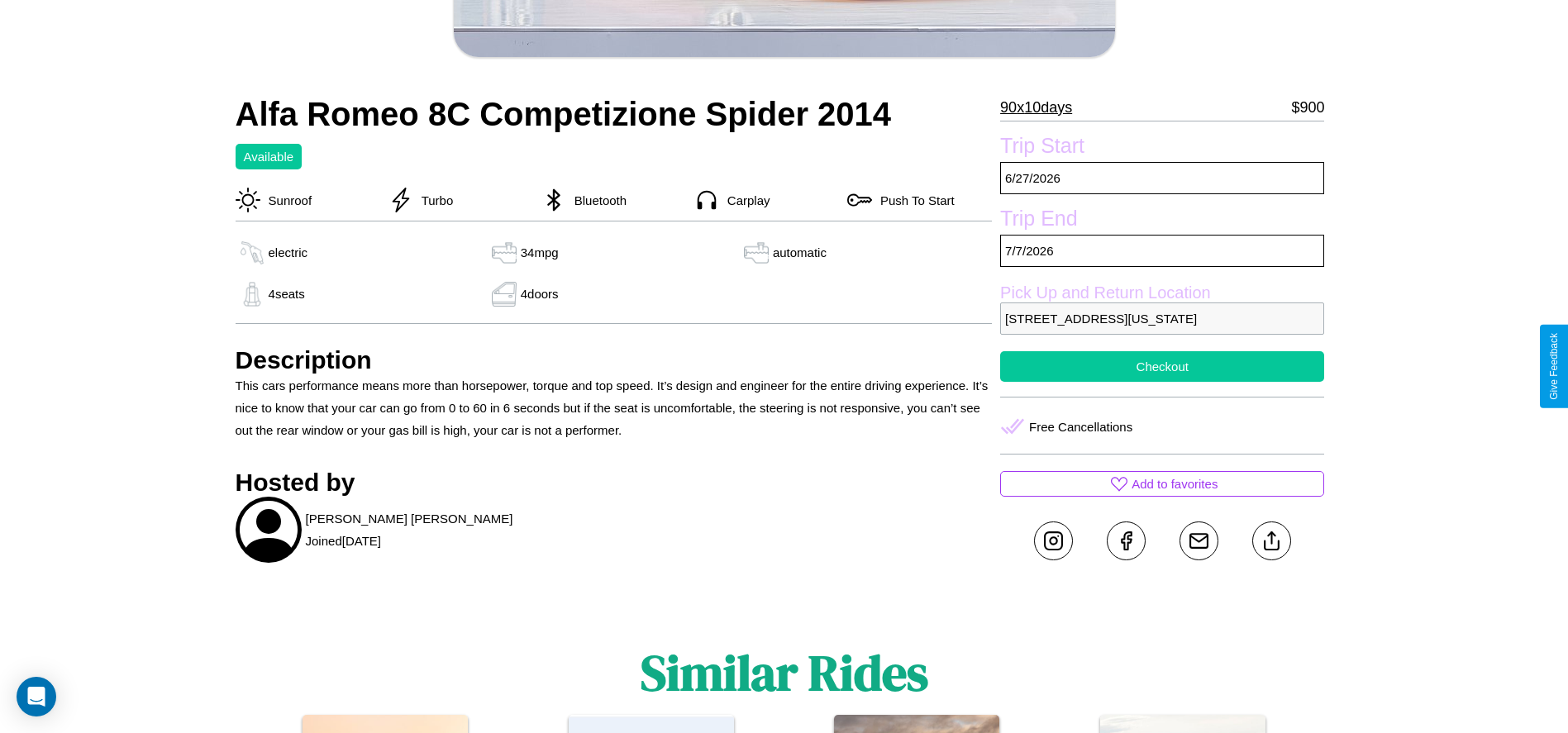
click at [1162, 366] on button "Checkout" at bounding box center [1162, 366] width 324 height 30
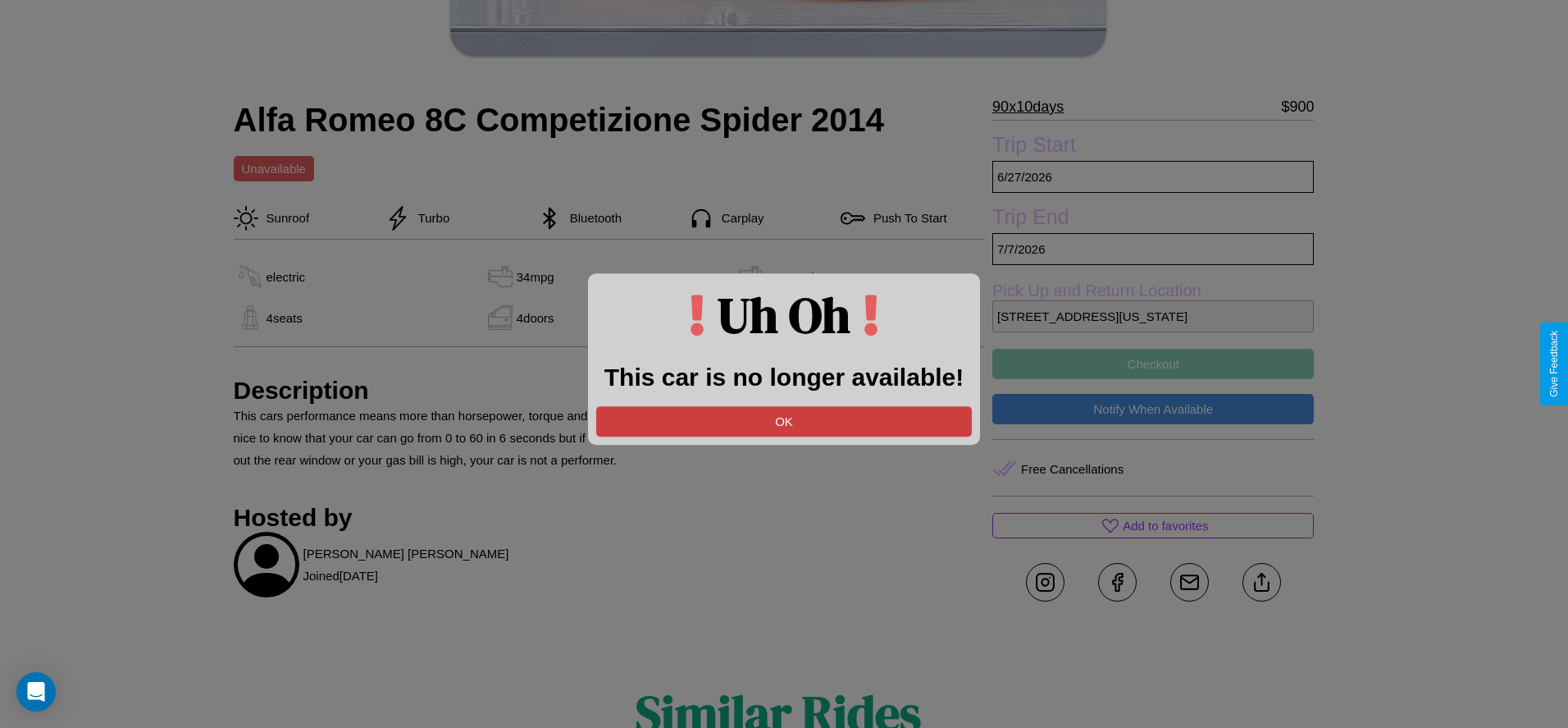
click at [784, 421] on button "OK" at bounding box center [783, 421] width 375 height 30
